Goal: Information Seeking & Learning: Compare options

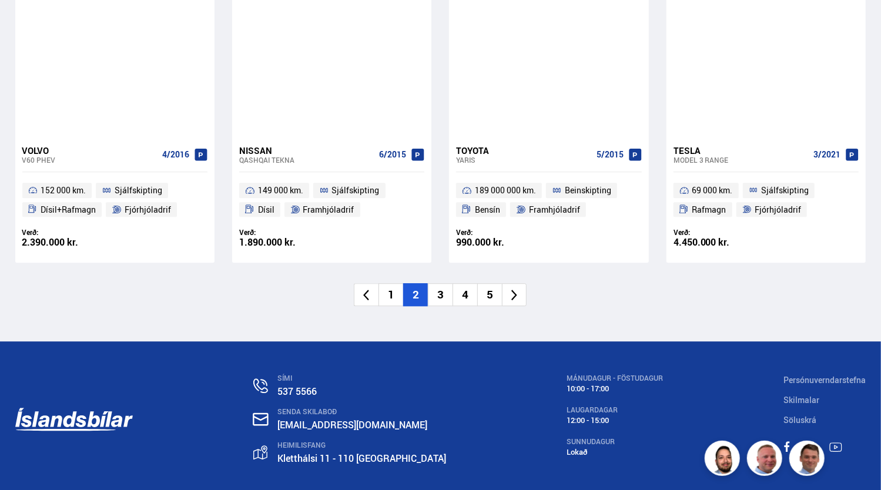
scroll to position [1796, 0]
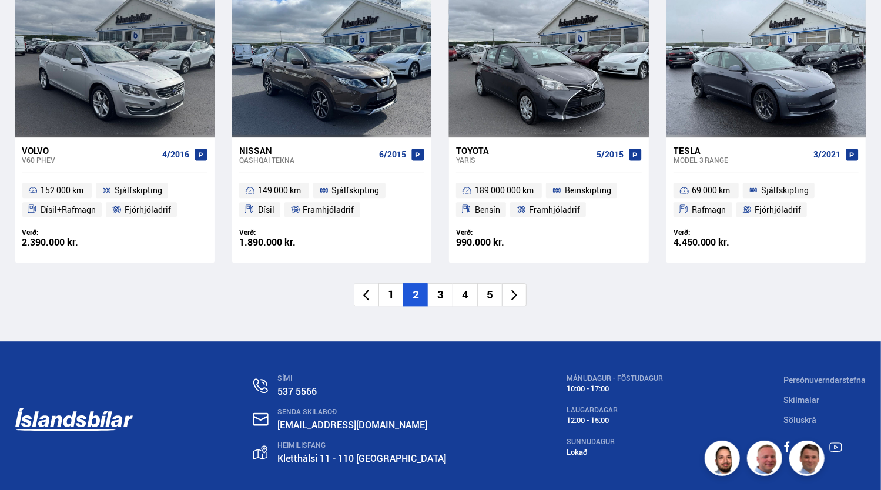
click at [444, 291] on li "3" at bounding box center [440, 294] width 25 height 23
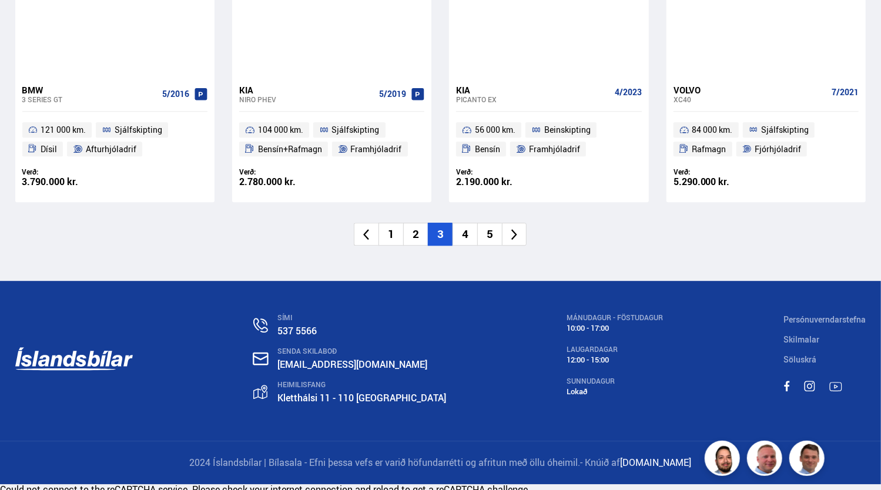
scroll to position [1861, 0]
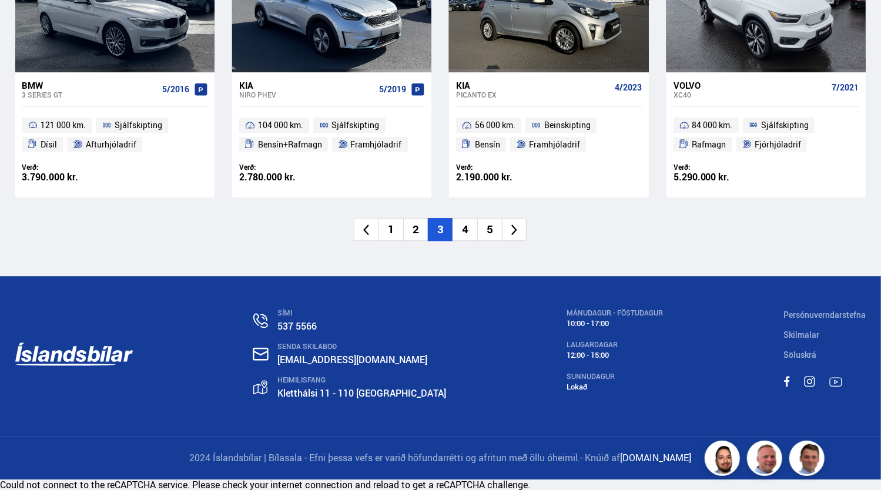
click at [468, 238] on li "4" at bounding box center [464, 229] width 25 height 23
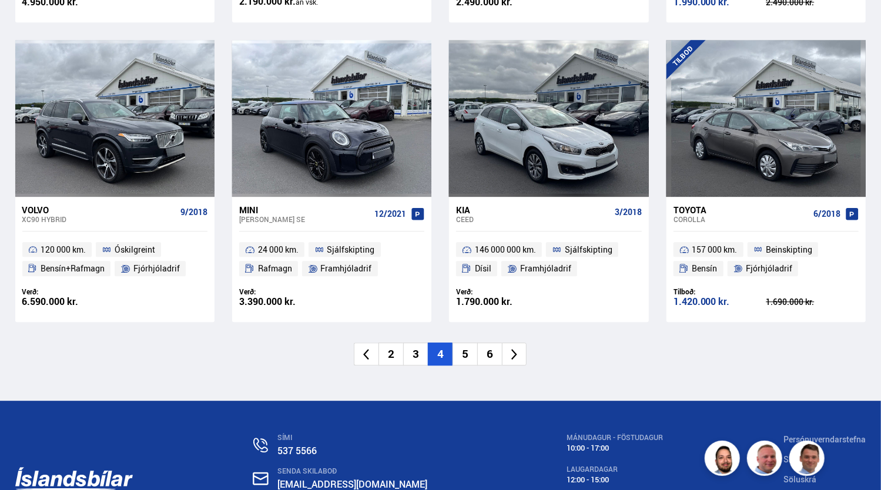
scroll to position [1732, 0]
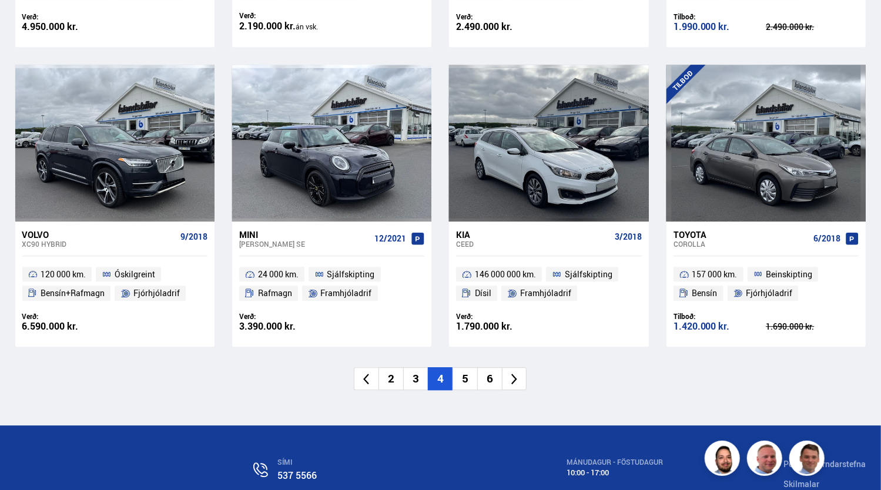
click at [469, 367] on li "5" at bounding box center [464, 378] width 25 height 23
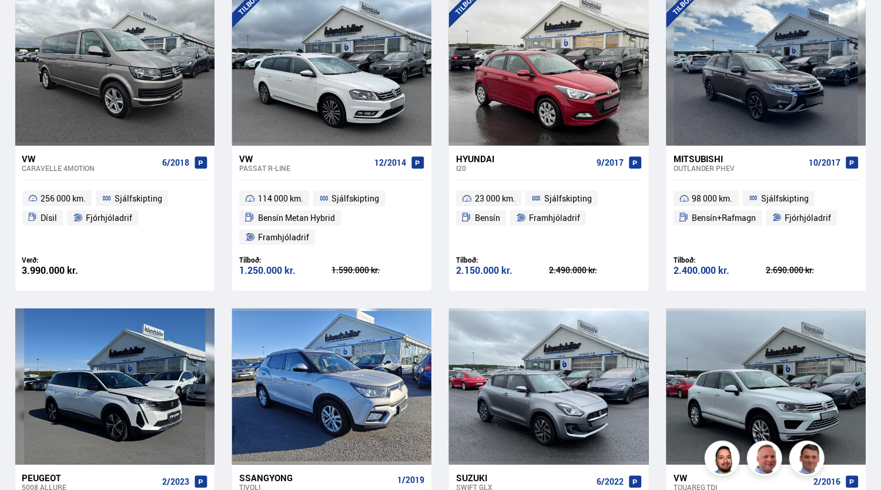
scroll to position [174, 0]
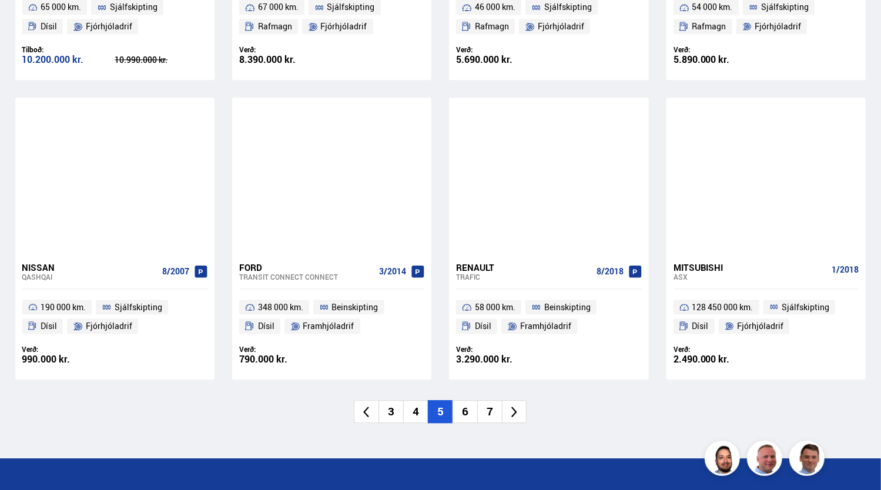
scroll to position [1699, 0]
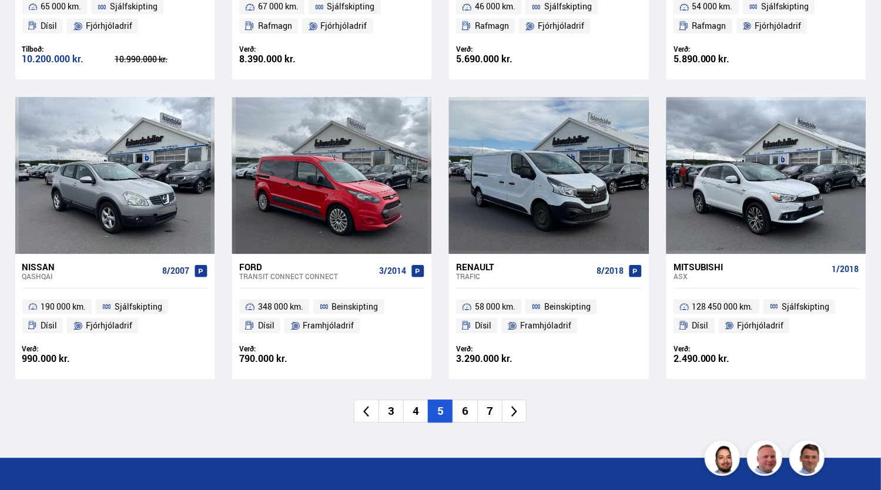
click at [468, 400] on li "6" at bounding box center [464, 411] width 25 height 23
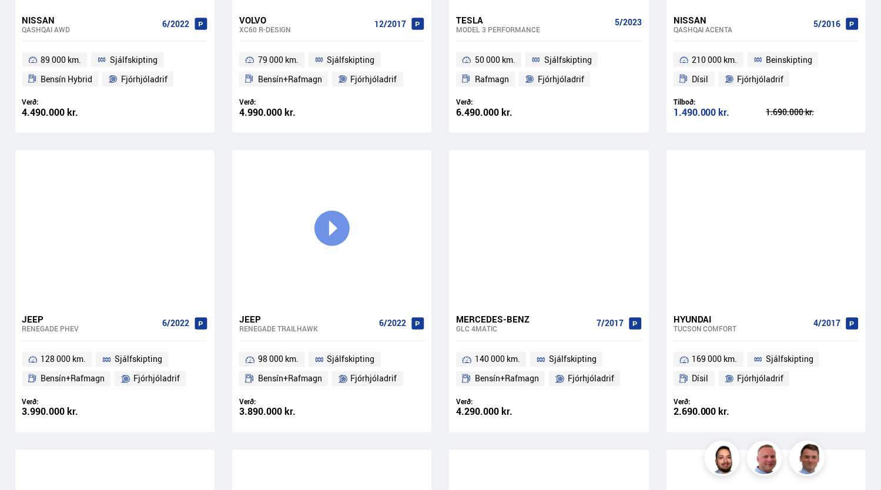
scroll to position [1056, 0]
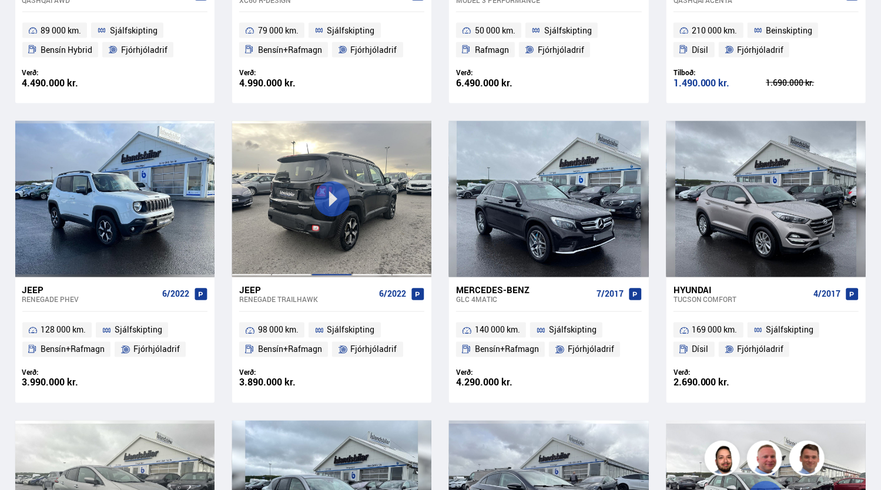
click at [335, 203] on div at bounding box center [331, 199] width 40 height 156
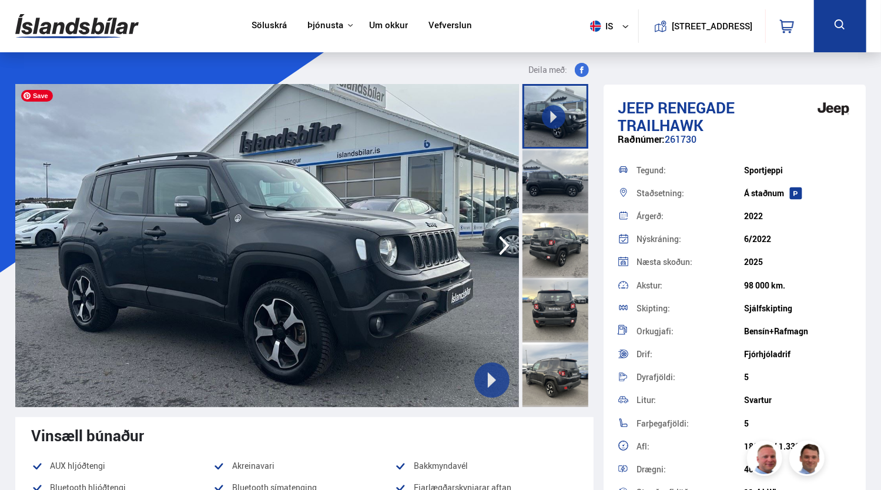
click at [481, 372] on button at bounding box center [491, 380] width 35 height 35
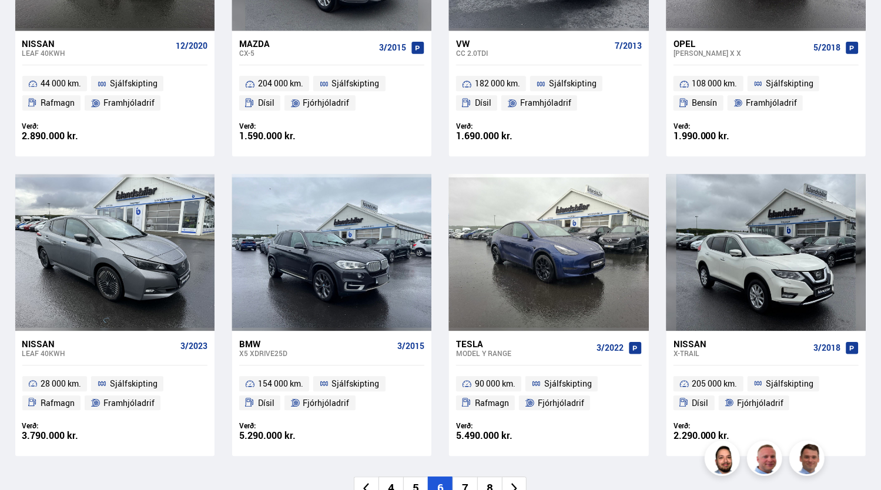
scroll to position [1861, 0]
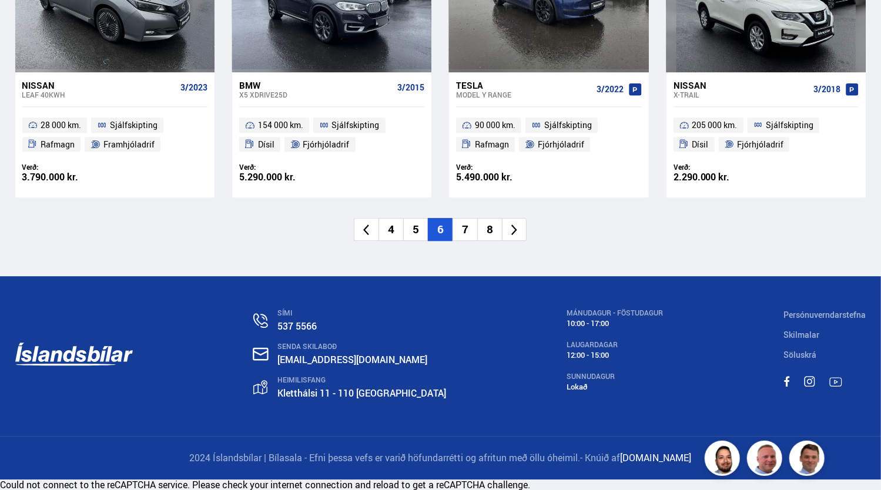
click at [461, 230] on li "7" at bounding box center [464, 229] width 25 height 23
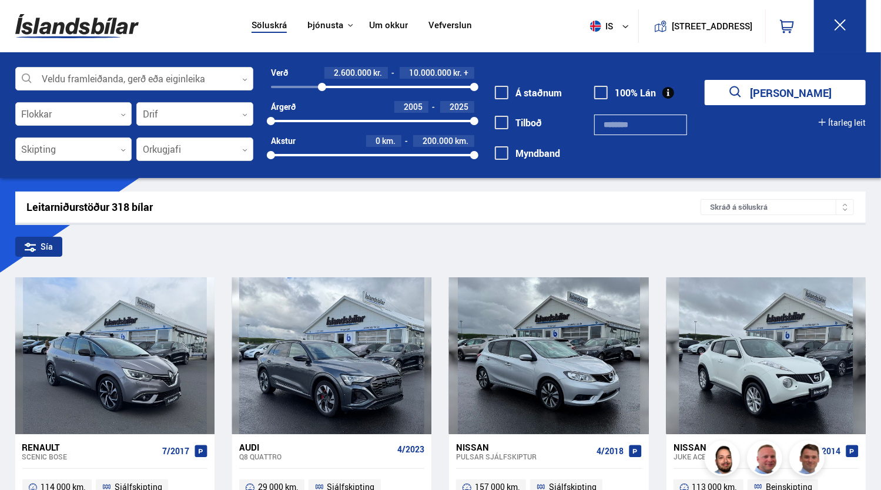
drag, startPoint x: 274, startPoint y: 86, endPoint x: 322, endPoint y: 92, distance: 48.5
click at [322, 92] on div "2586325 10000000" at bounding box center [372, 87] width 203 height 11
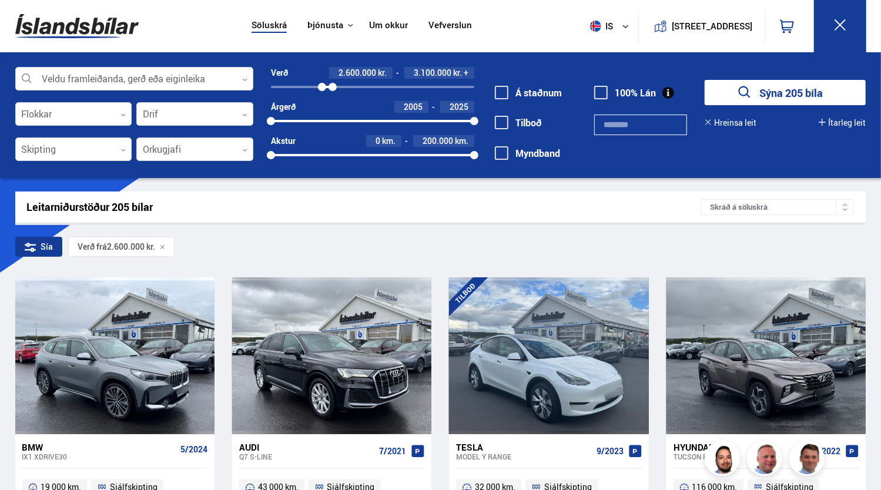
drag, startPoint x: 473, startPoint y: 88, endPoint x: 333, endPoint y: 89, distance: 140.5
click at [333, 89] on div at bounding box center [332, 87] width 8 height 8
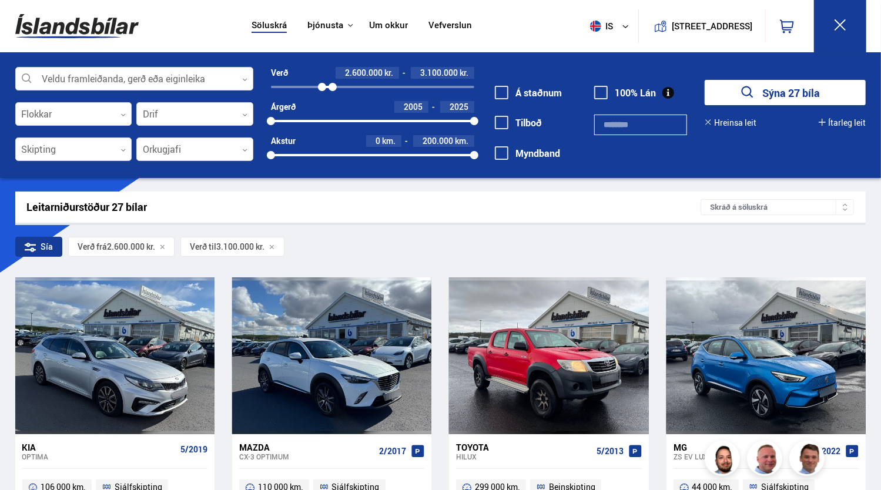
click at [767, 85] on button "Sýna 27 bíla" at bounding box center [785, 92] width 161 height 25
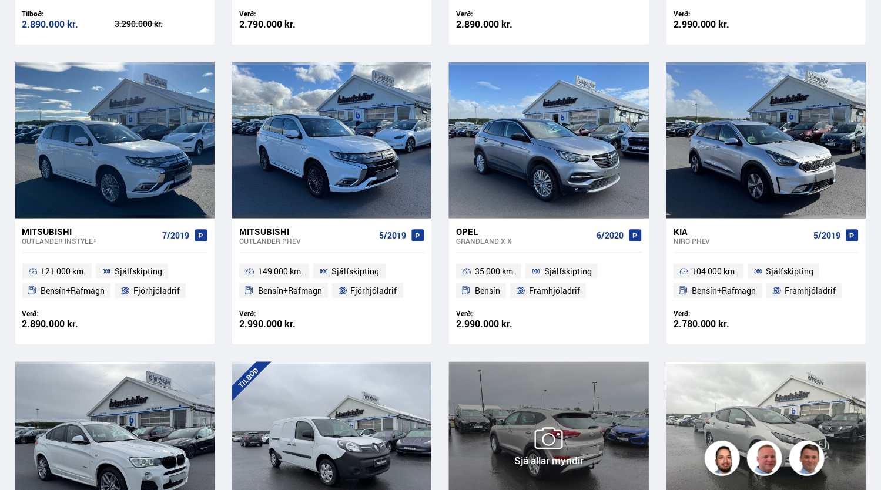
scroll to position [816, 0]
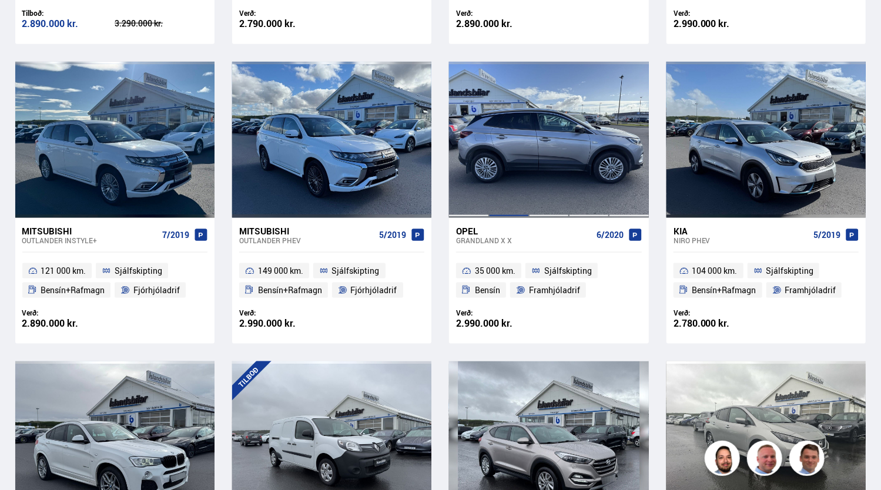
click at [516, 167] on div at bounding box center [509, 140] width 40 height 156
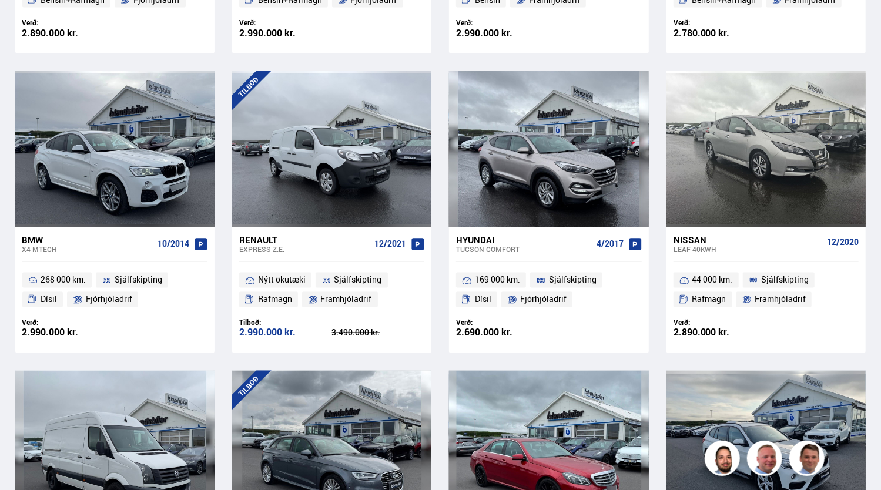
scroll to position [0, 0]
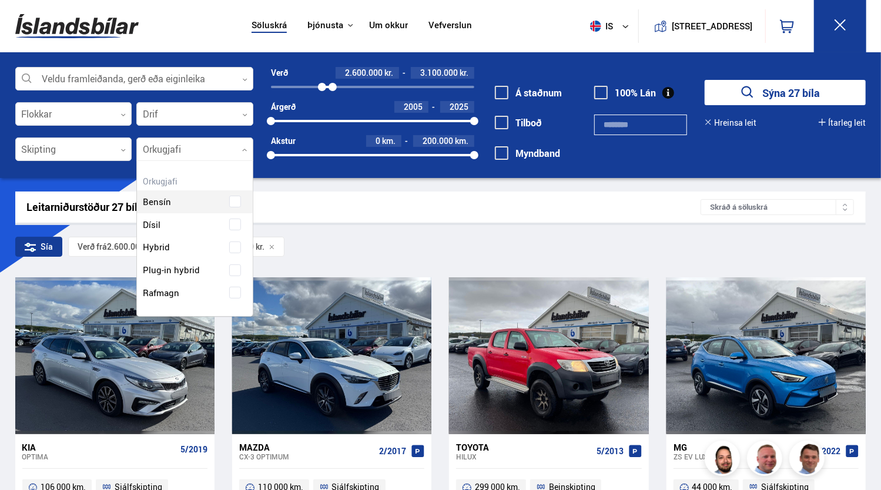
click at [159, 147] on div at bounding box center [194, 150] width 117 height 24
click at [165, 114] on div at bounding box center [194, 115] width 117 height 24
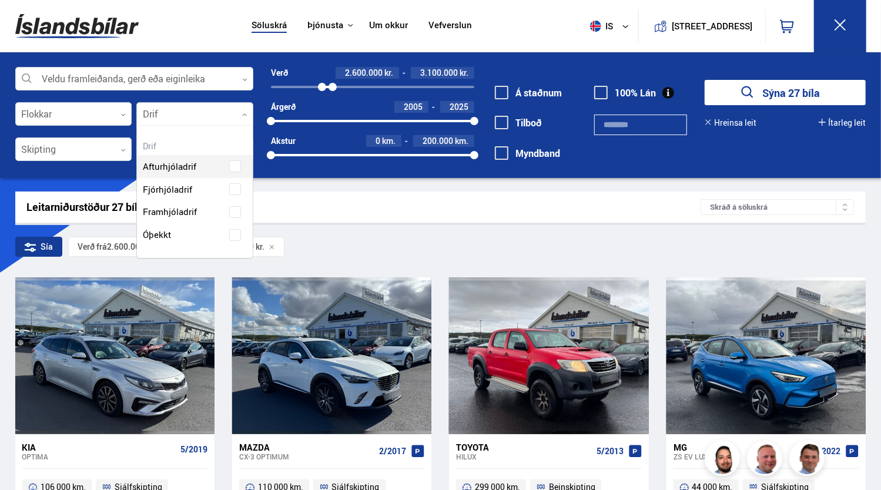
scroll to position [132, 116]
click at [238, 187] on div "Afturhjóladrif Fjórhjóladrif Framhjóladrif Óþekkt" at bounding box center [195, 192] width 116 height 109
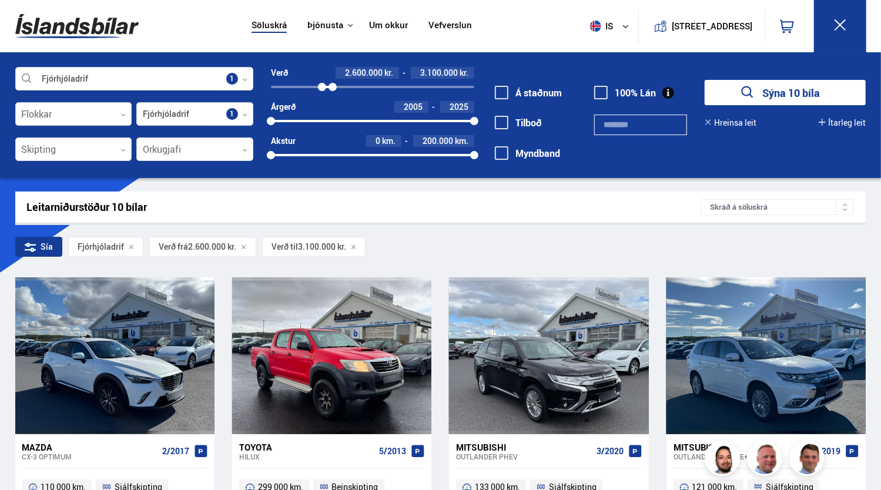
click at [806, 93] on button "Sýna 10 bíla" at bounding box center [785, 92] width 161 height 25
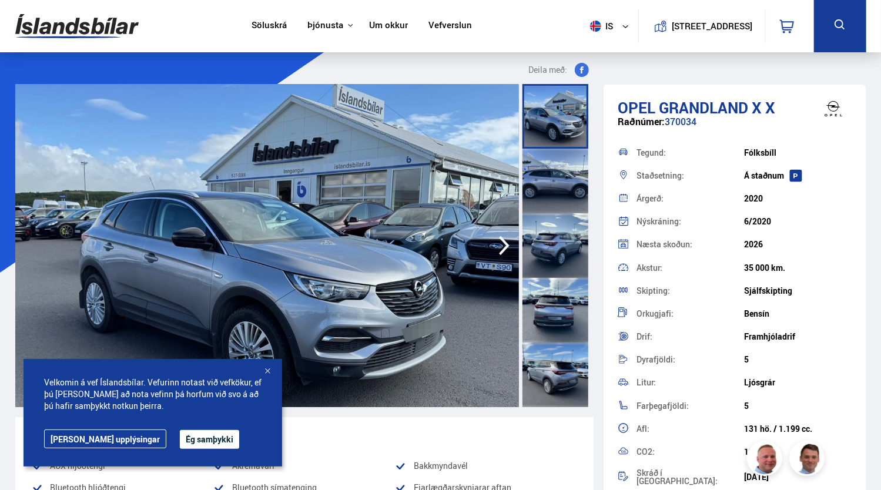
click at [266, 371] on div at bounding box center [268, 372] width 12 height 12
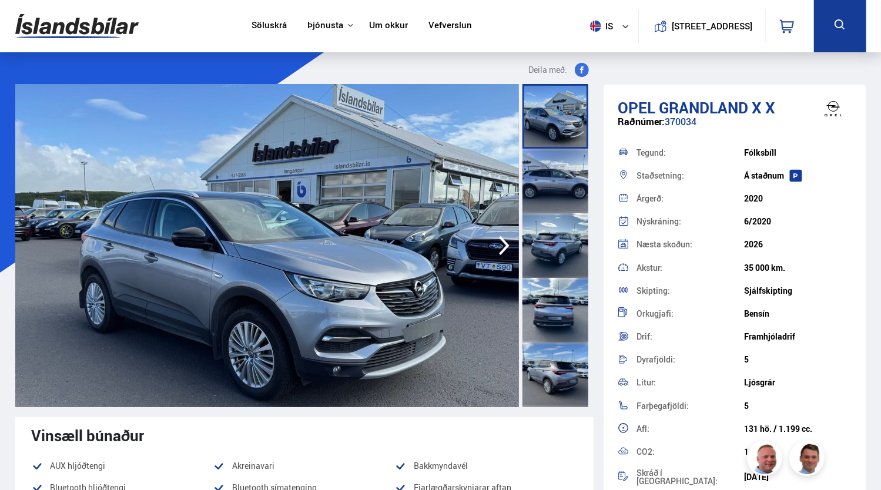
click at [505, 246] on icon "button" at bounding box center [504, 246] width 24 height 28
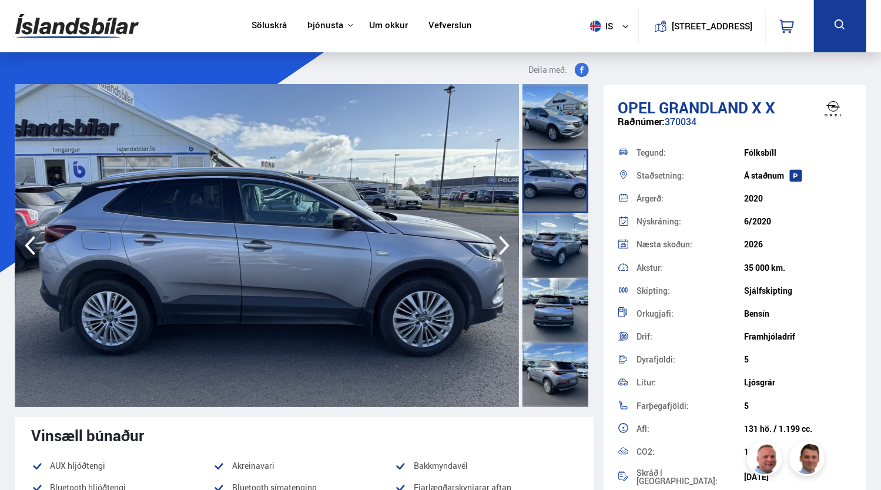
click at [505, 246] on icon "button" at bounding box center [504, 246] width 24 height 28
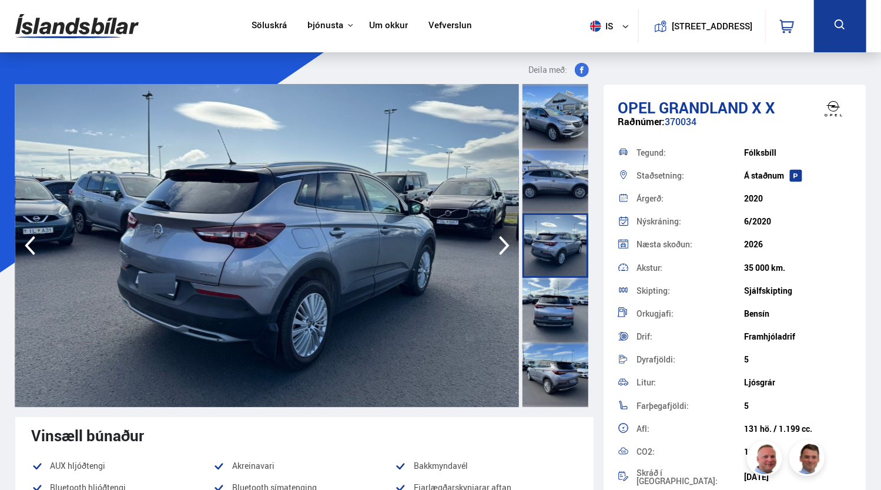
click at [505, 246] on icon "button" at bounding box center [504, 246] width 24 height 28
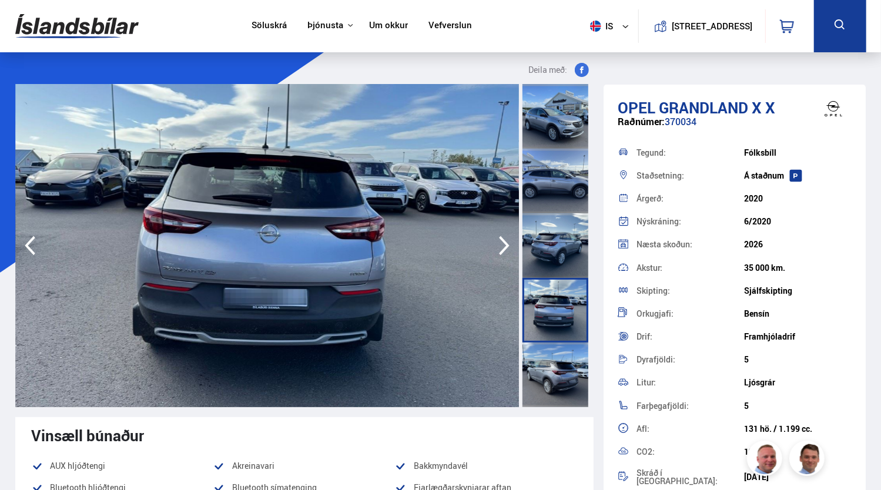
click at [505, 246] on icon "button" at bounding box center [504, 246] width 24 height 28
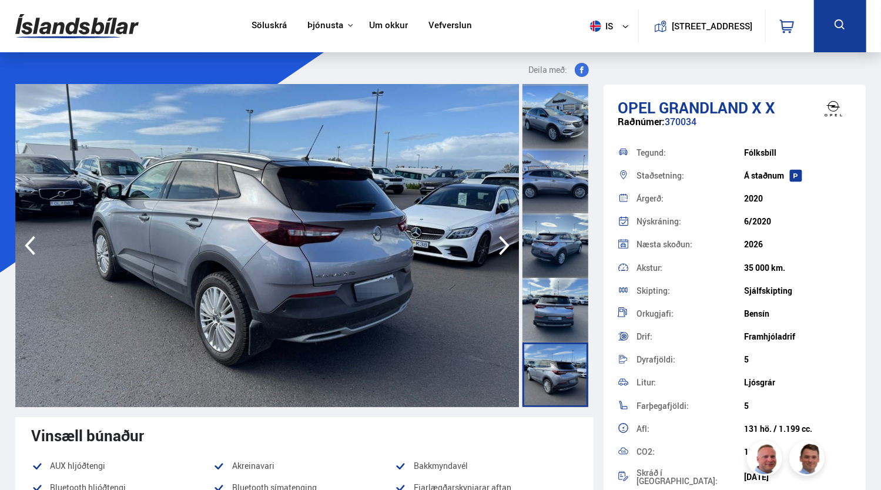
click at [505, 246] on icon "button" at bounding box center [504, 246] width 24 height 28
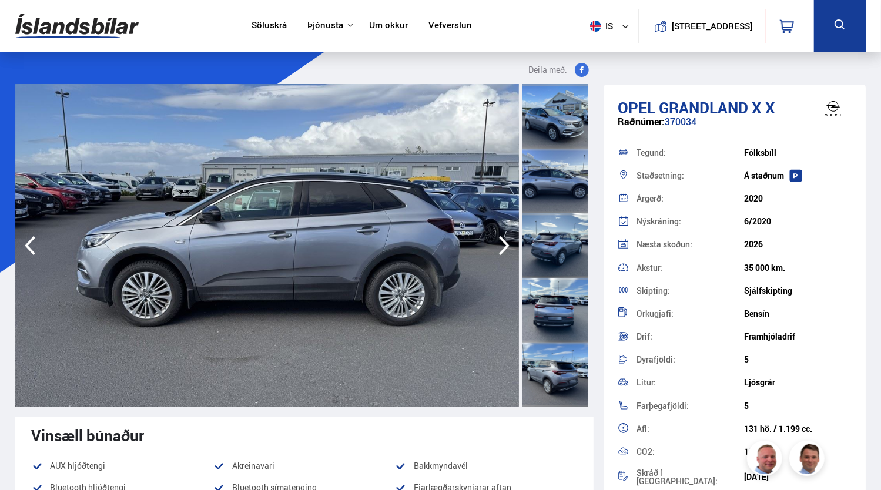
click at [508, 249] on icon "button" at bounding box center [504, 246] width 24 height 28
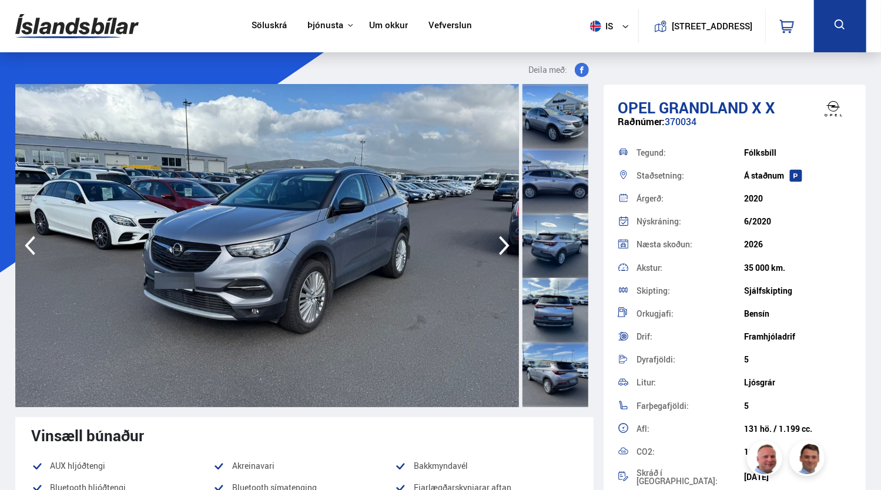
click at [508, 249] on icon "button" at bounding box center [504, 246] width 24 height 28
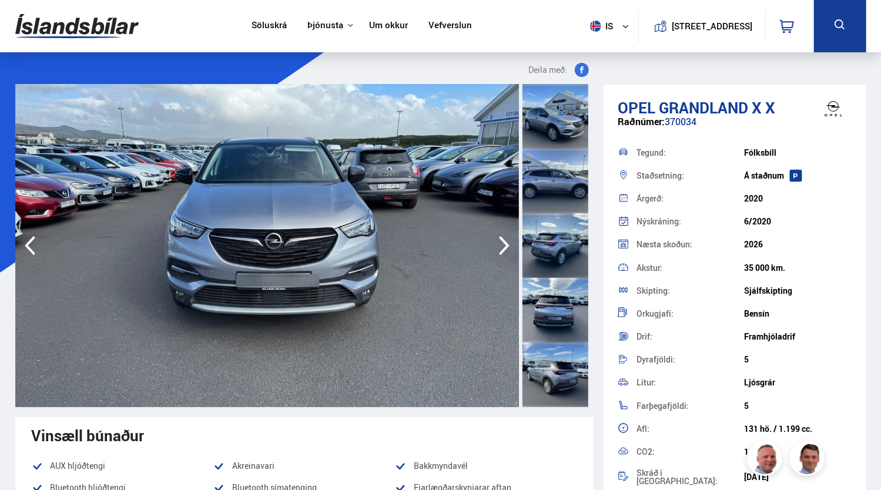
click at [508, 249] on icon "button" at bounding box center [504, 246] width 24 height 28
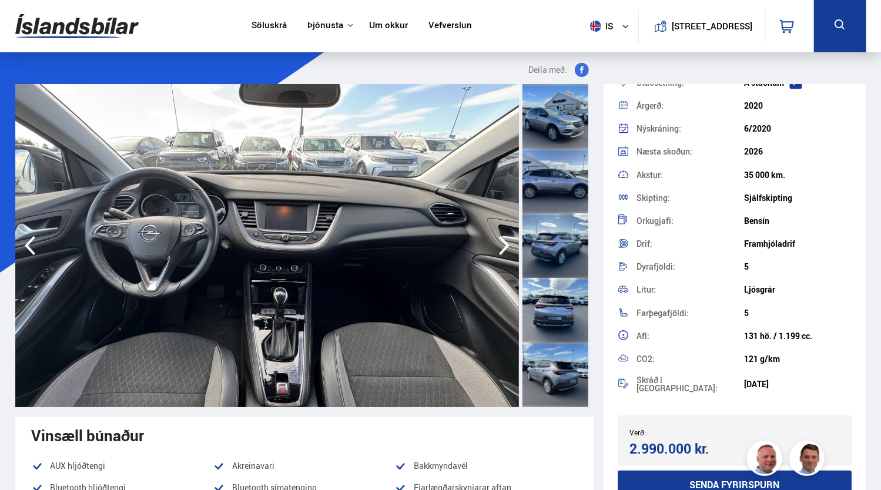
scroll to position [92, 0]
click at [568, 254] on div at bounding box center [555, 245] width 66 height 65
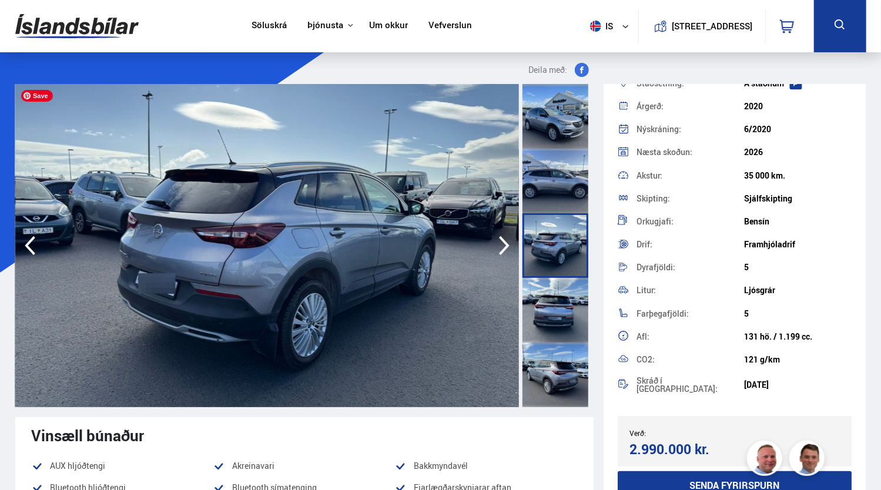
click at [484, 232] on img at bounding box center [267, 245] width 504 height 323
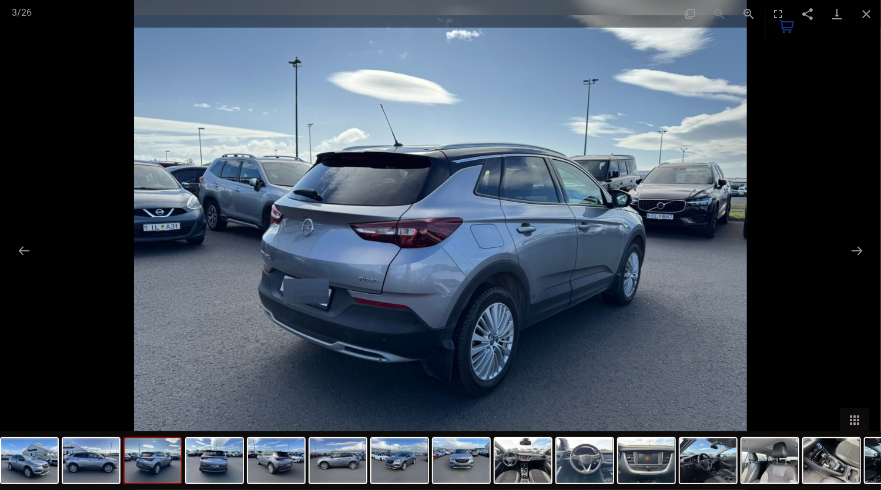
click at [554, 472] on div at bounding box center [802, 460] width 1604 height 59
click at [523, 465] on img at bounding box center [523, 460] width 56 height 45
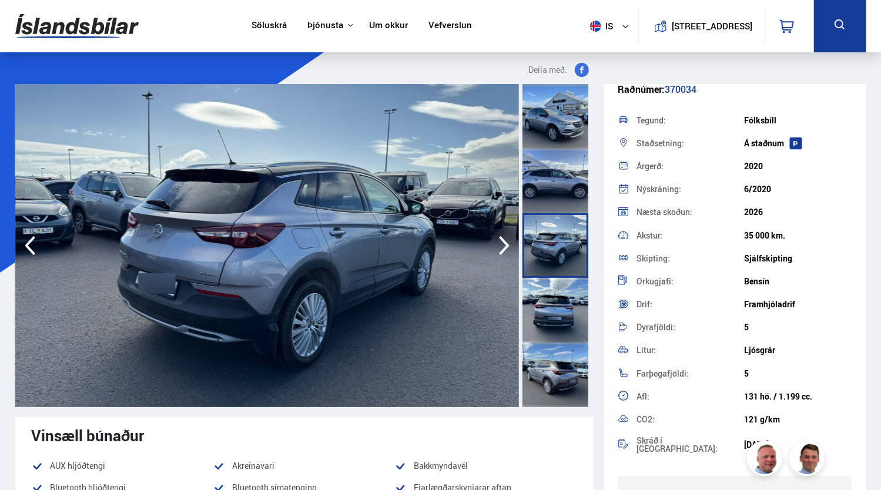
scroll to position [188, 0]
